Goal: Navigation & Orientation: Find specific page/section

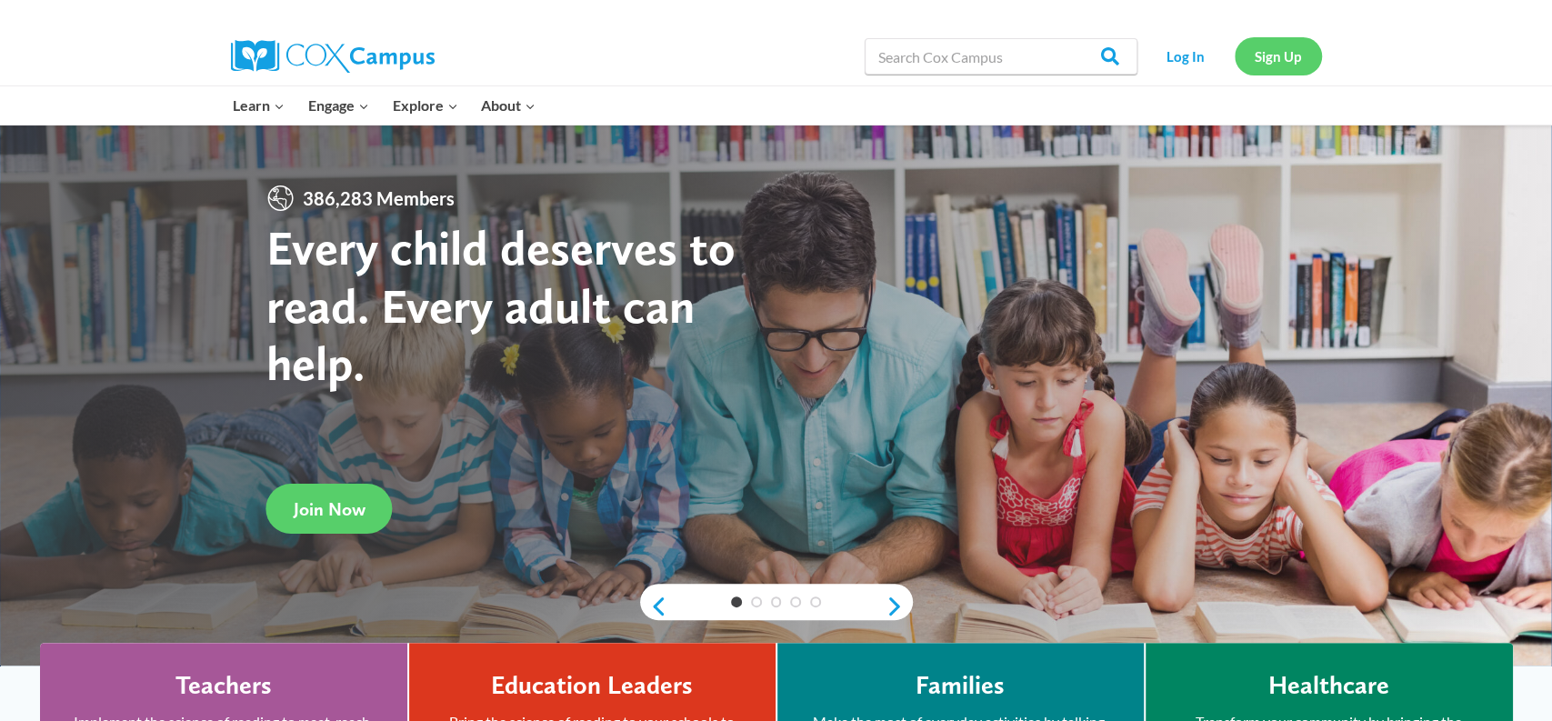
click at [1266, 64] on link "Sign Up" at bounding box center [1278, 55] width 87 height 37
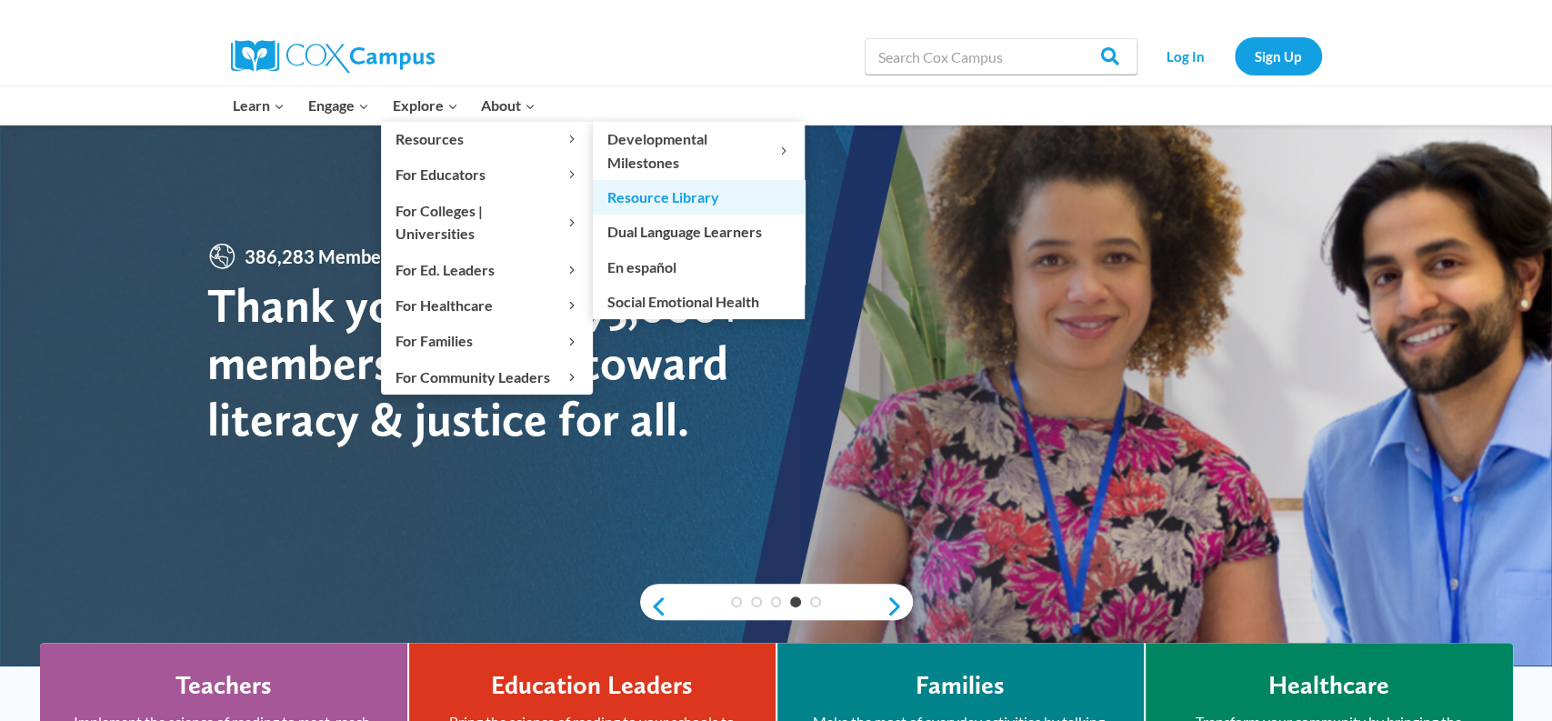
click at [632, 194] on link "Resource Library" at bounding box center [699, 197] width 212 height 35
